Goal: Browse casually

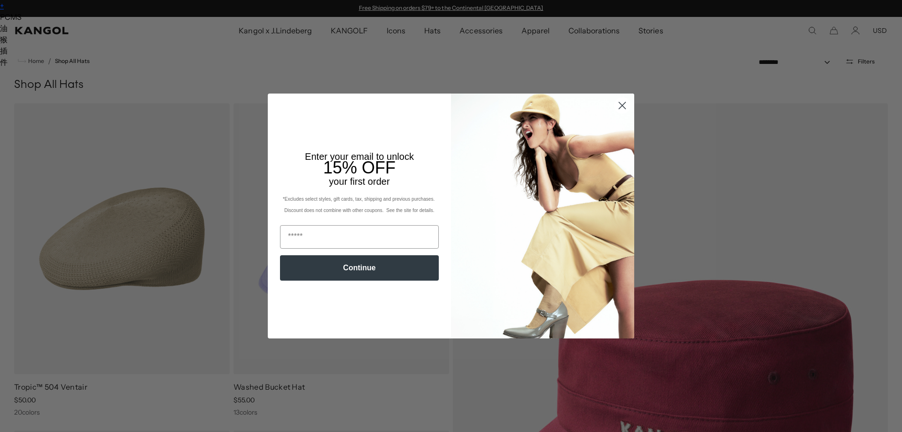
click at [617, 105] on circle "Close dialog" at bounding box center [623, 106] width 16 height 16
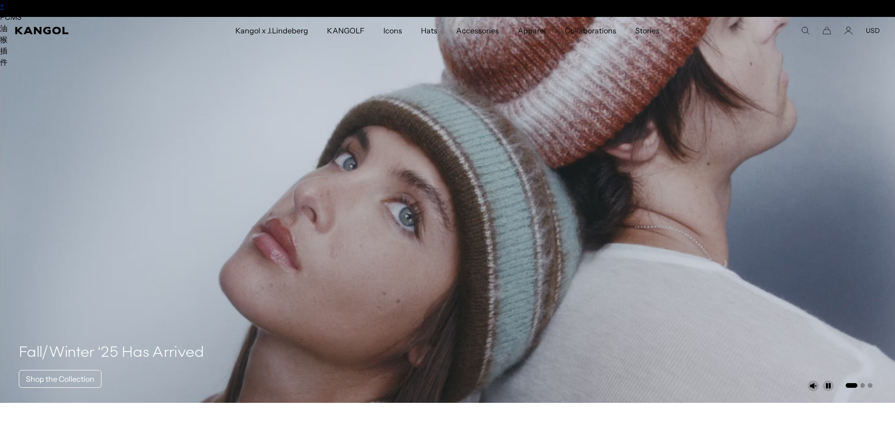
scroll to position [0, 194]
click at [876, 217] on icon at bounding box center [876, 217] width 15 height 15
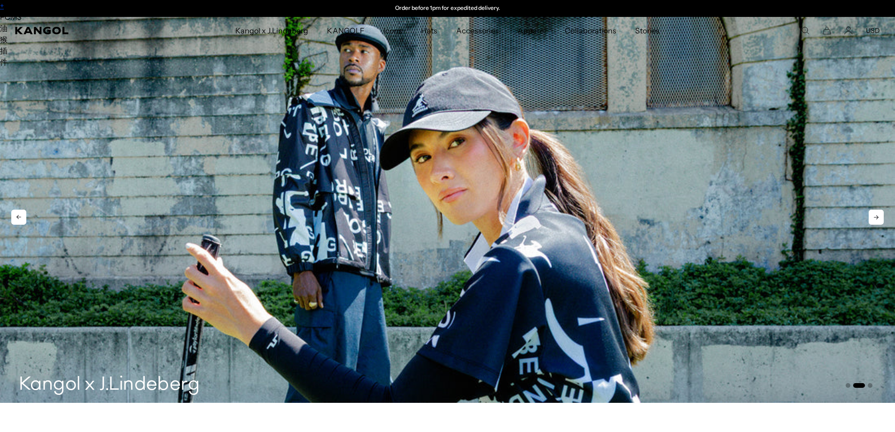
click at [876, 217] on icon at bounding box center [876, 217] width 15 height 15
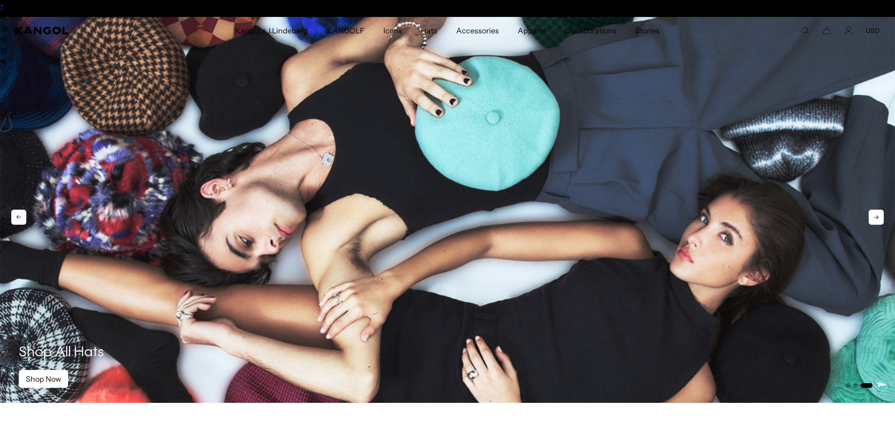
scroll to position [0, 0]
click at [876, 217] on icon at bounding box center [876, 217] width 15 height 15
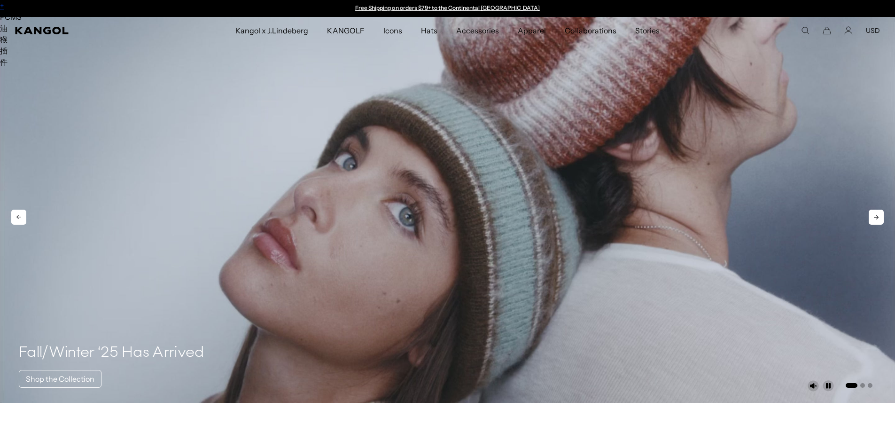
click at [876, 217] on icon at bounding box center [876, 217] width 15 height 15
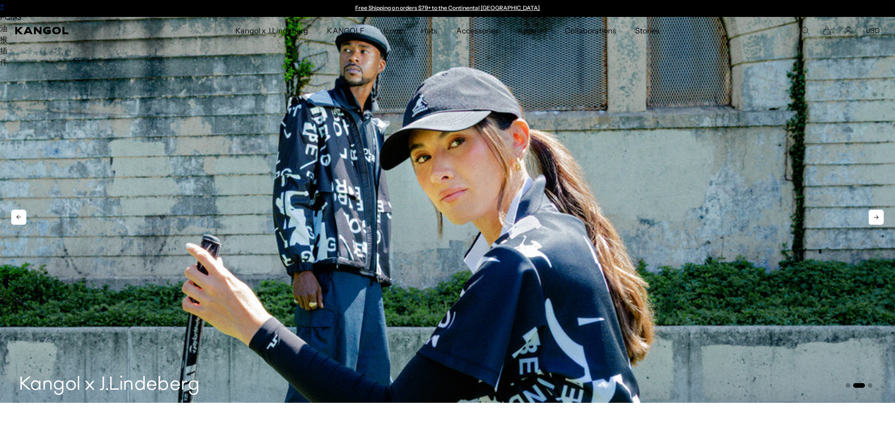
click at [876, 217] on icon at bounding box center [876, 217] width 15 height 15
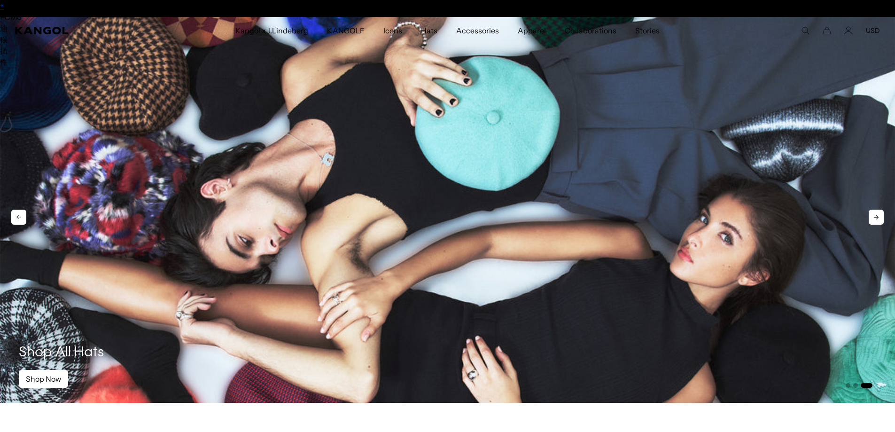
scroll to position [0, 194]
click at [876, 217] on icon at bounding box center [876, 217] width 15 height 15
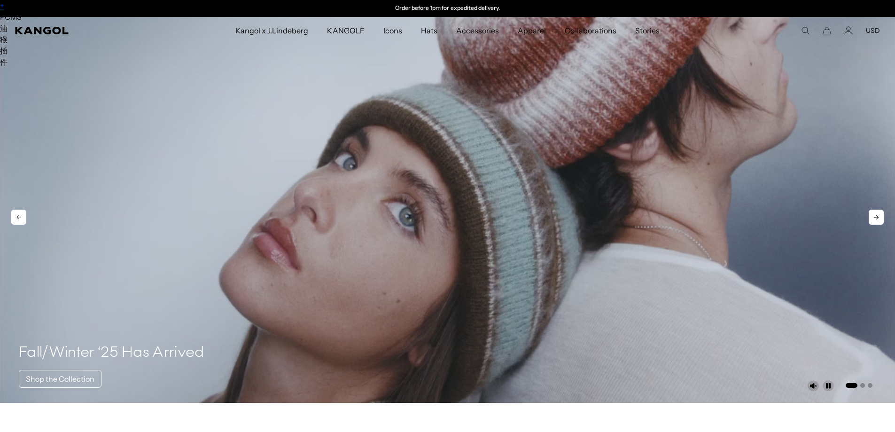
click at [876, 217] on icon at bounding box center [876, 217] width 15 height 15
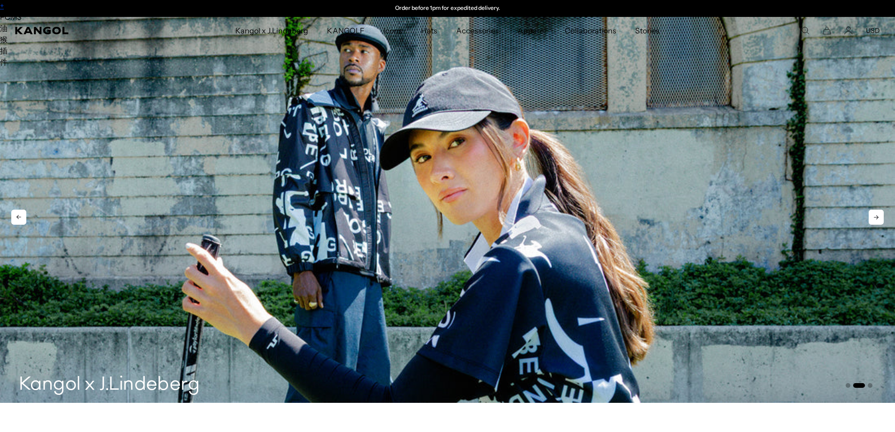
click at [876, 217] on icon at bounding box center [876, 217] width 15 height 15
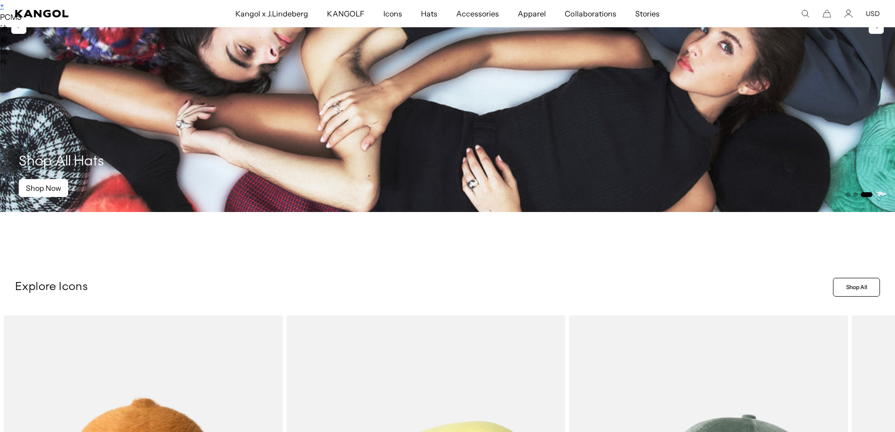
scroll to position [141, 0]
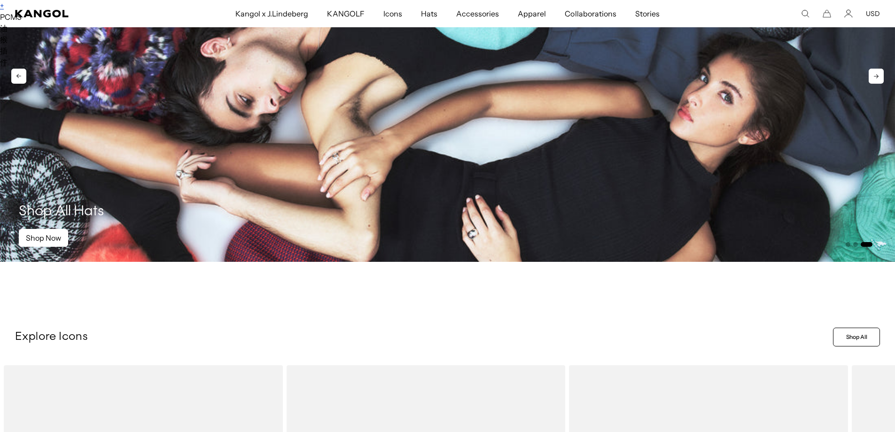
click at [856, 242] on button "Go to slide 2" at bounding box center [855, 244] width 5 height 5
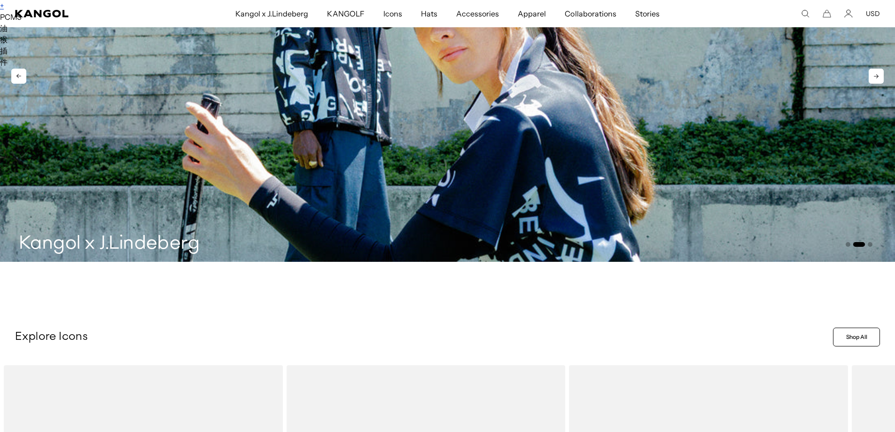
scroll to position [0, 194]
click at [844, 243] on div "Previous Next Kangol x J.Lindeberg Shop All Hats Shop Now" at bounding box center [447, 69] width 895 height 386
